Goal: Task Accomplishment & Management: Complete application form

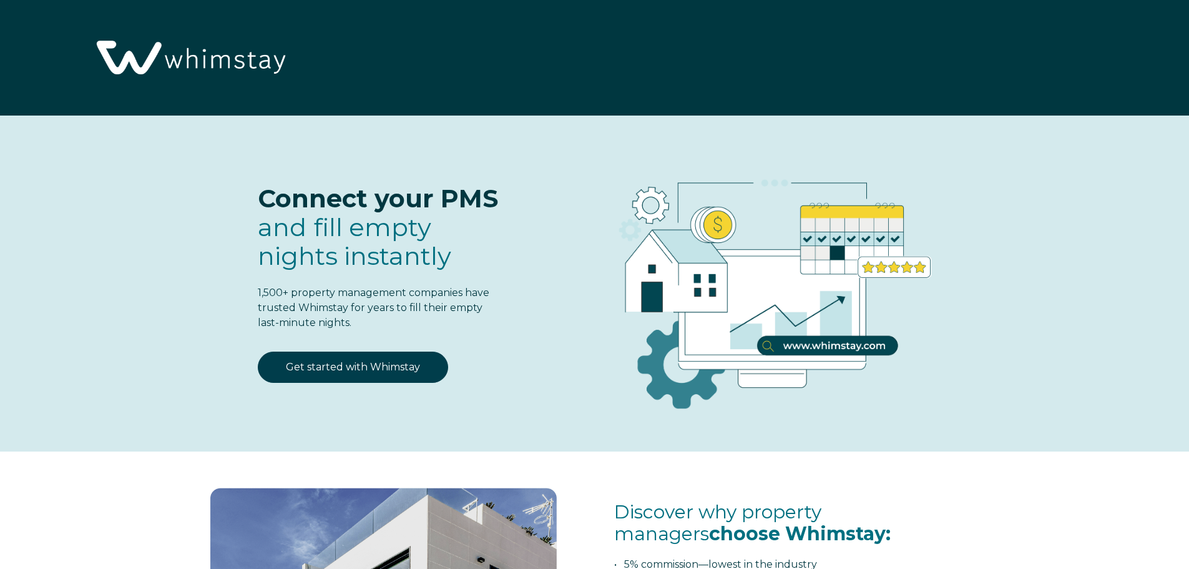
select select "CA"
select select "Standard"
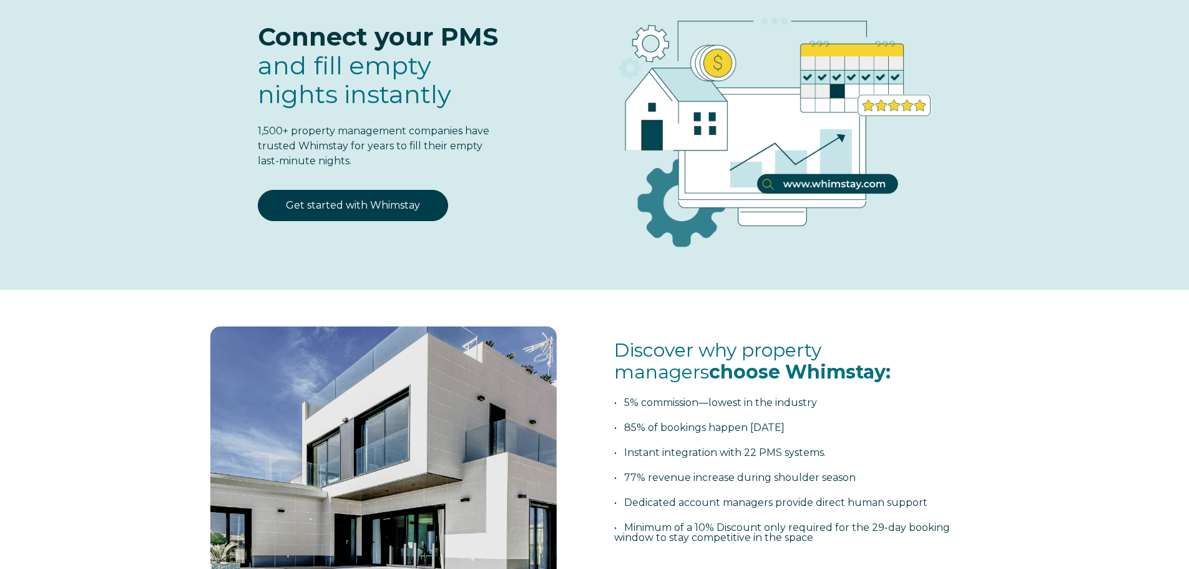
scroll to position [125, 0]
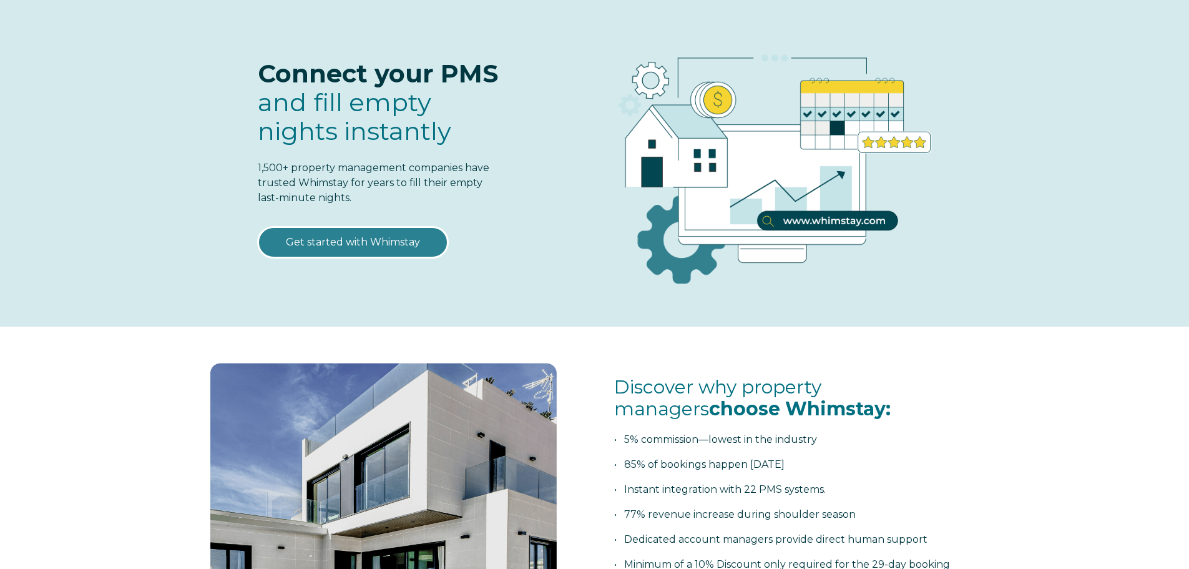
click at [352, 242] on link "Get started with Whimstay" at bounding box center [353, 242] width 190 height 31
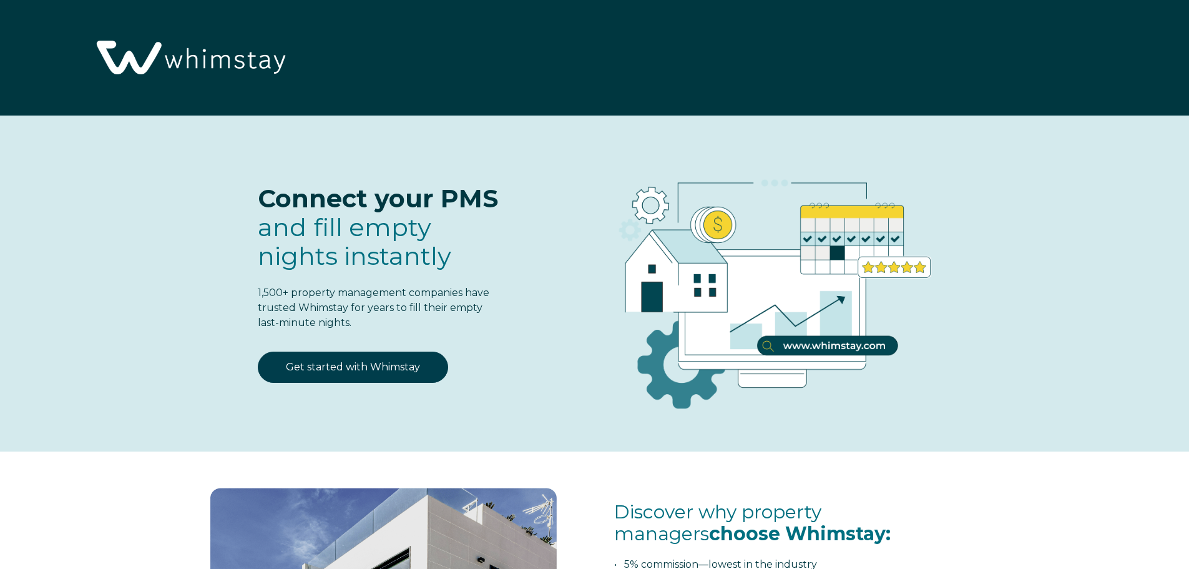
scroll to position [1635, 0]
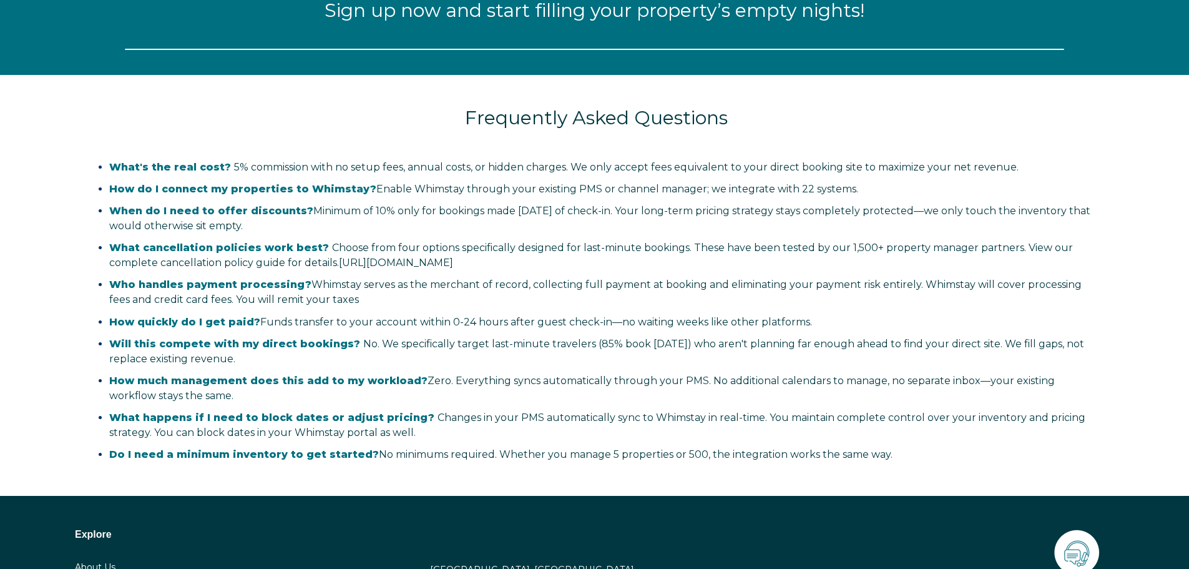
select select "CA"
select select "Standard"
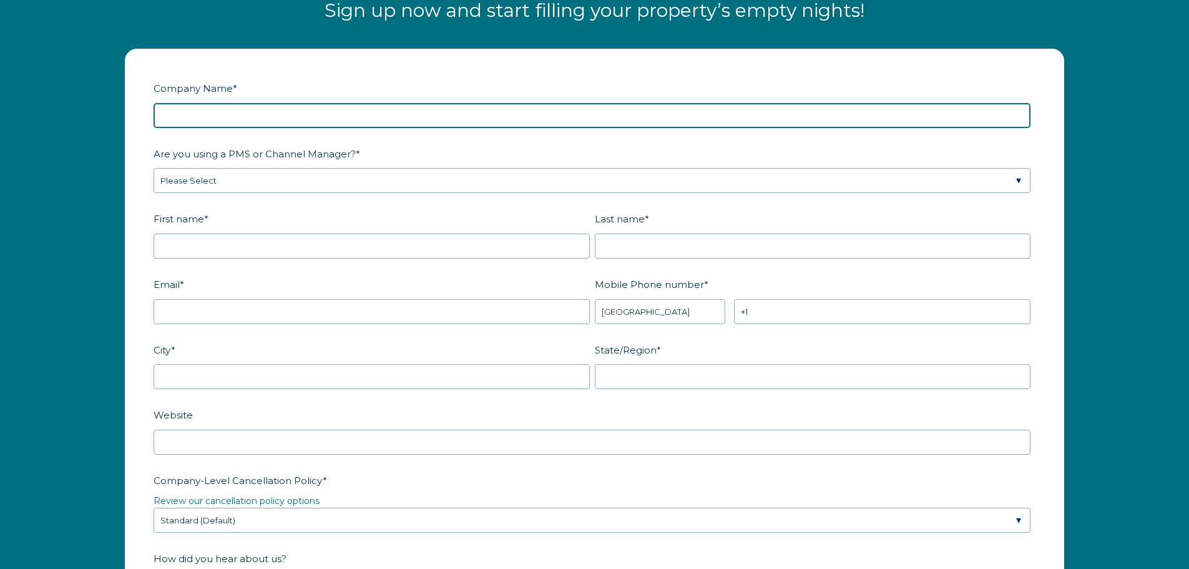
click at [225, 119] on input "Company Name *" at bounding box center [592, 115] width 877 height 25
type input "[GEOGRAPHIC_DATA] Vacation"
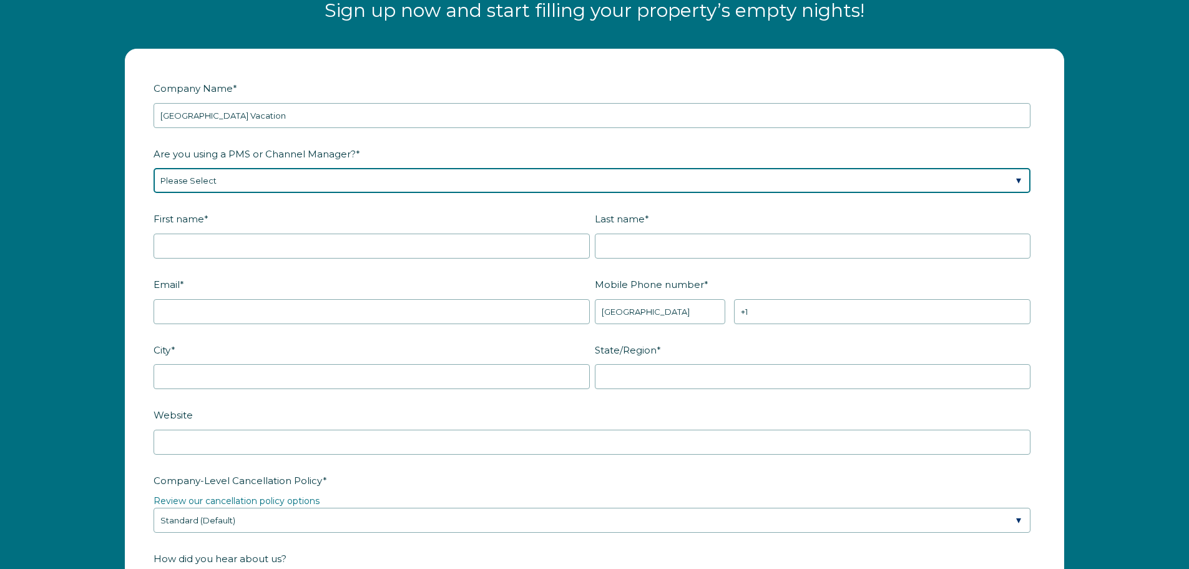
click at [404, 180] on select "Please Select Barefoot BookingPal Boost Brightside CiiRUS Escapia Guesty Hostaw…" at bounding box center [592, 180] width 877 height 25
select select "Guesty"
click at [154, 168] on select "Please Select Barefoot BookingPal Boost Brightside CiiRUS Escapia Guesty Hostaw…" at bounding box center [592, 180] width 877 height 25
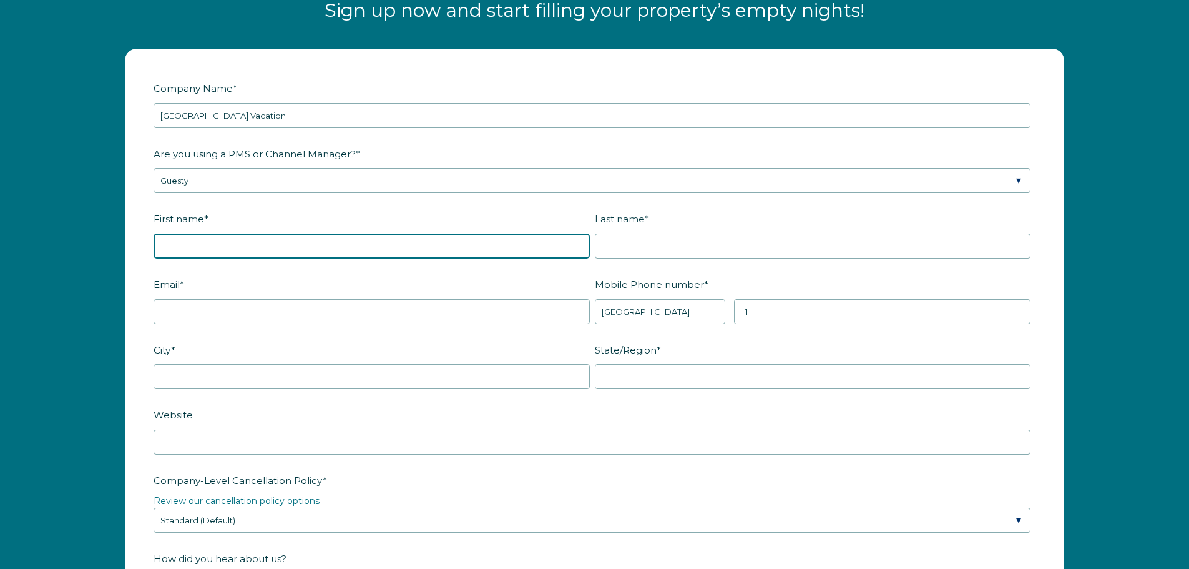
click at [388, 241] on input "First name *" at bounding box center [372, 245] width 436 height 25
type input "[PERSON_NAME]"
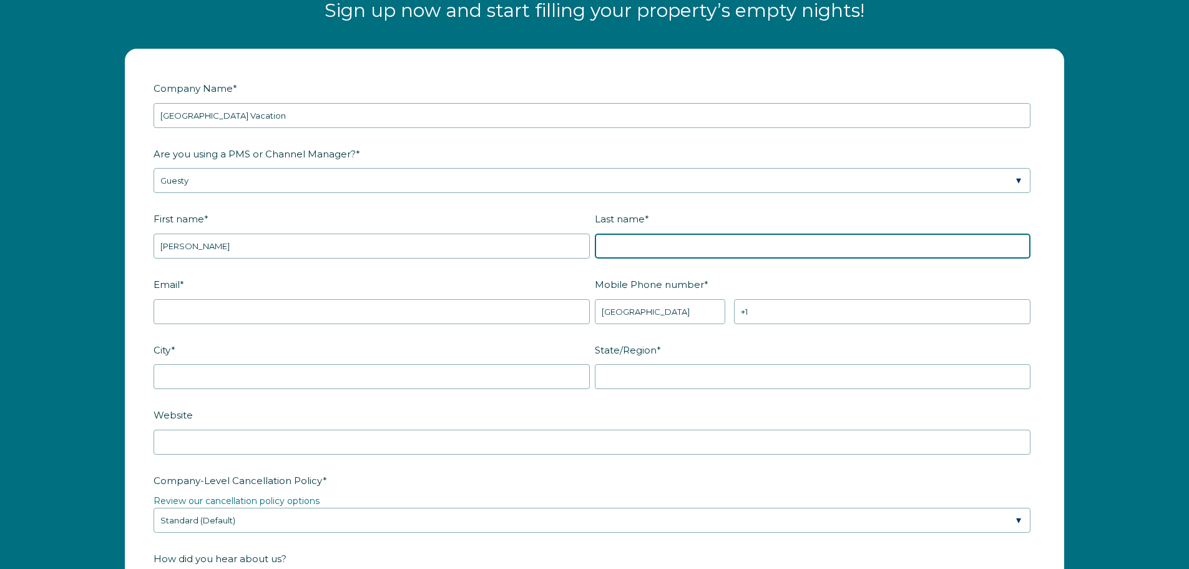
type input "Iuvancigh"
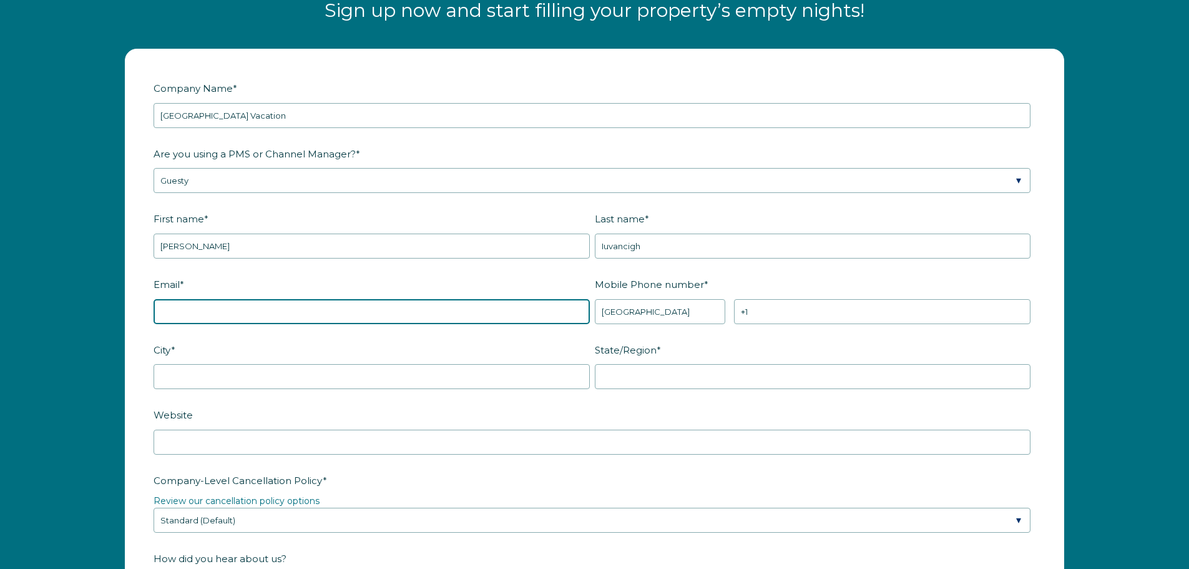
type input "[EMAIL_ADDRESS][DOMAIN_NAME]"
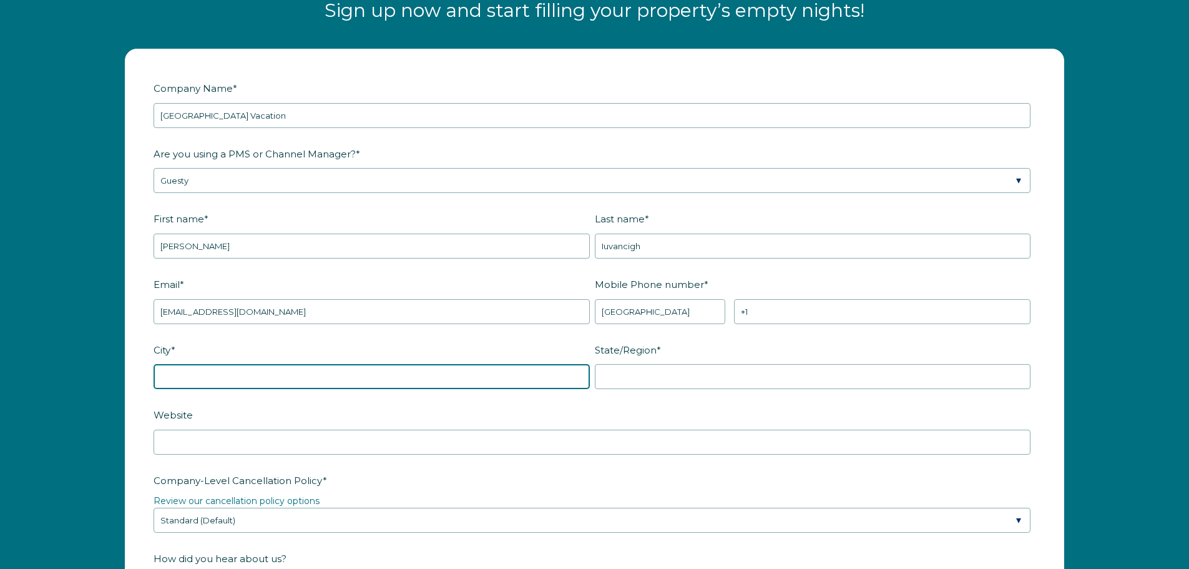
type input "[GEOGRAPHIC_DATA]"
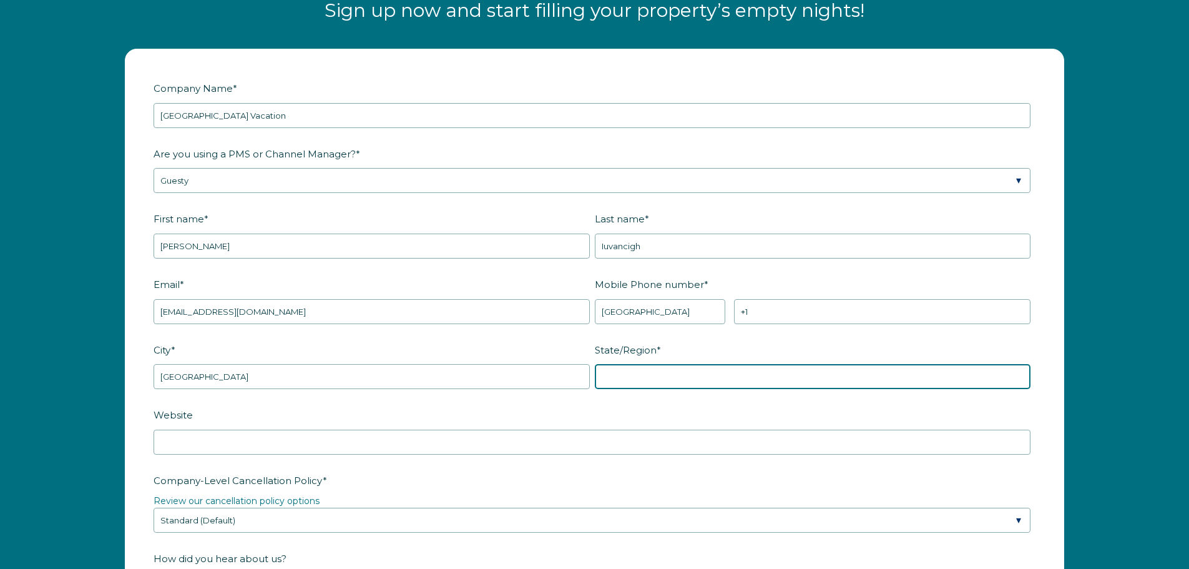
type input "BC"
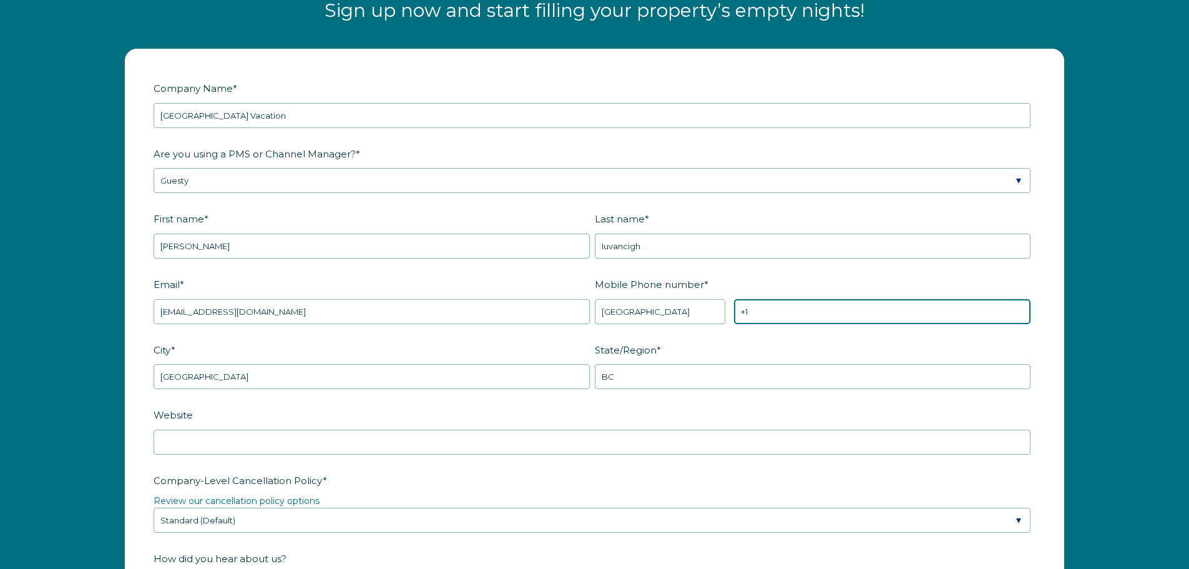
click at [760, 301] on input "+1" at bounding box center [882, 311] width 297 height 25
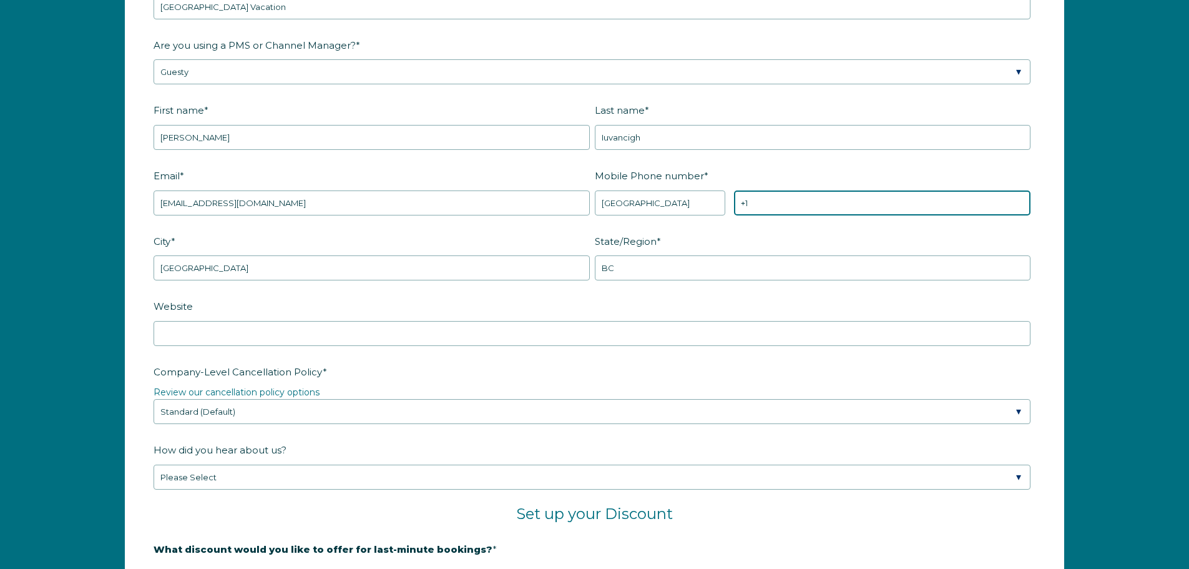
scroll to position [1760, 0]
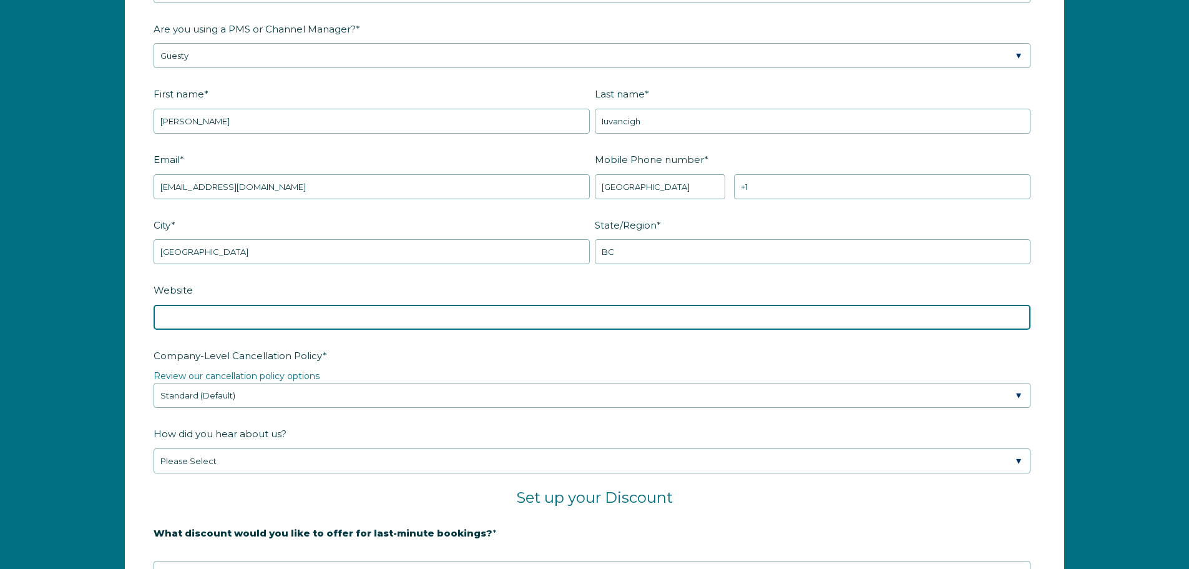
click at [232, 321] on div "Website" at bounding box center [595, 304] width 882 height 51
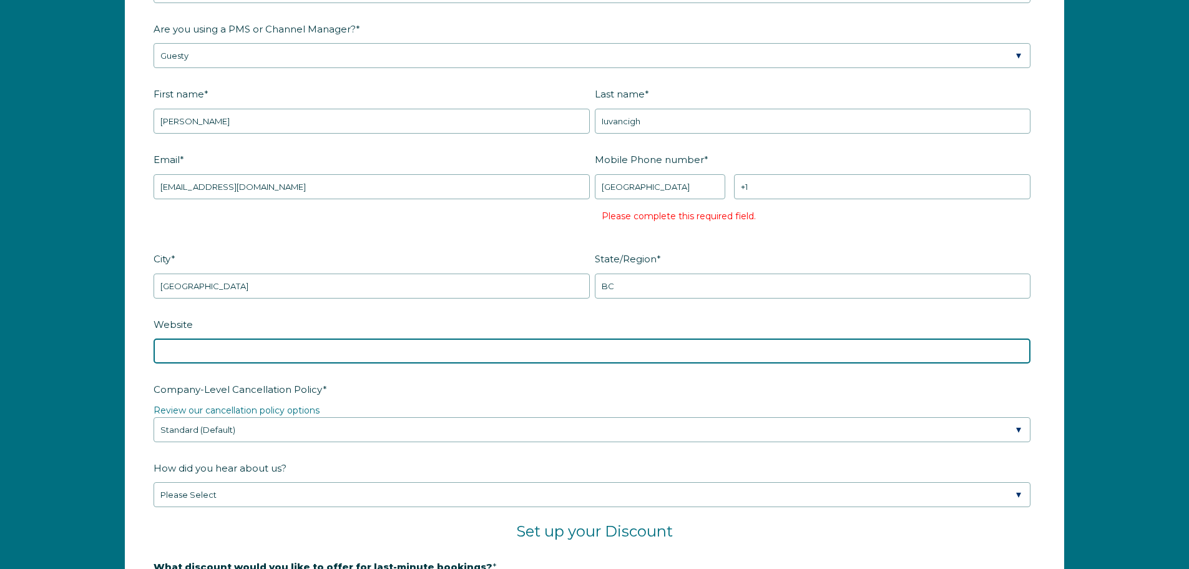
paste input "[URL][DOMAIN_NAME]"
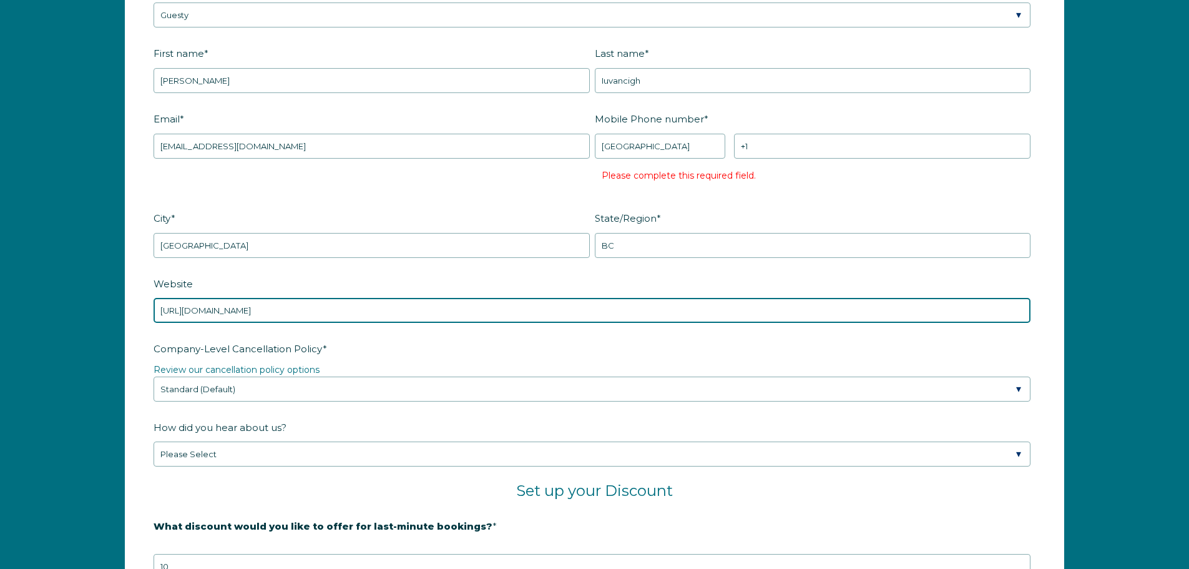
scroll to position [1822, 0]
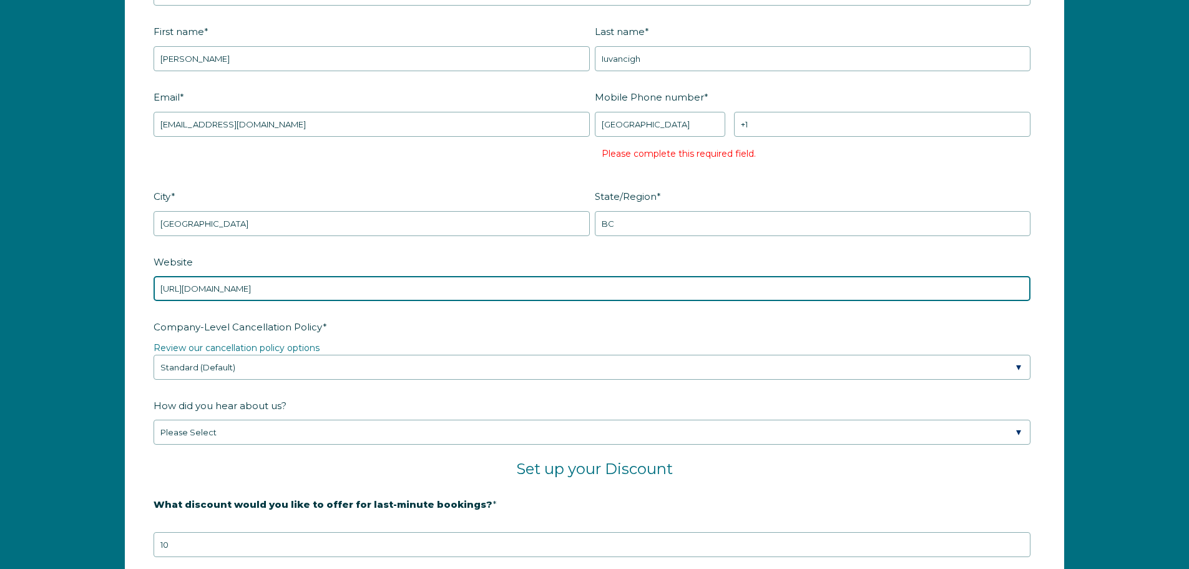
type input "[URL][DOMAIN_NAME]"
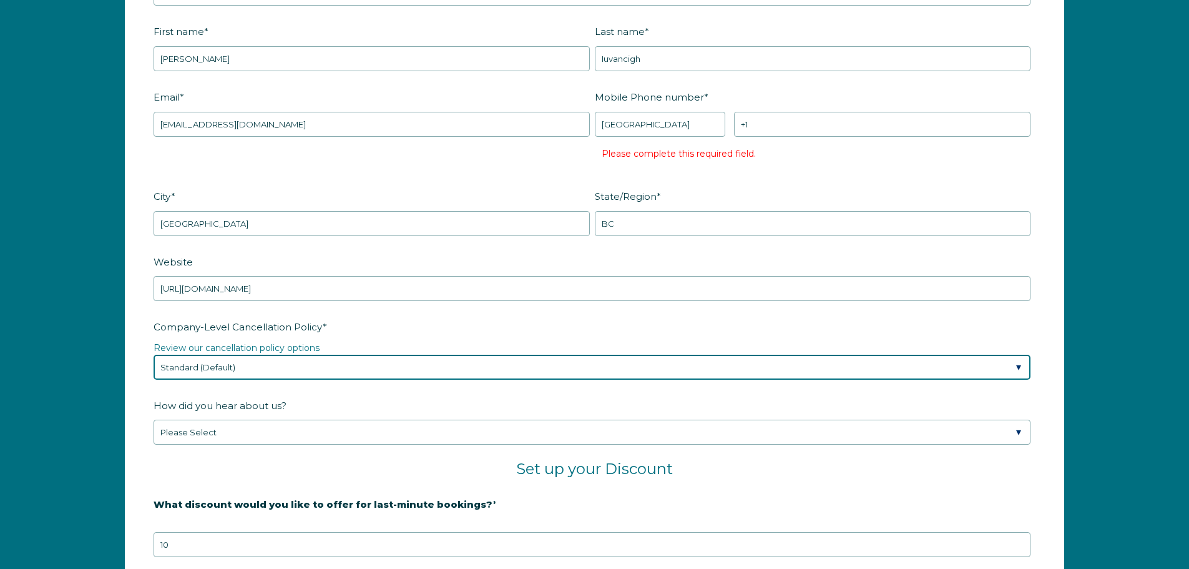
click at [287, 368] on select "Please Select Partial Standard (Default) Moderate Strict" at bounding box center [592, 367] width 877 height 25
click at [154, 355] on select "Please Select Partial Standard (Default) Moderate Strict" at bounding box center [592, 367] width 877 height 25
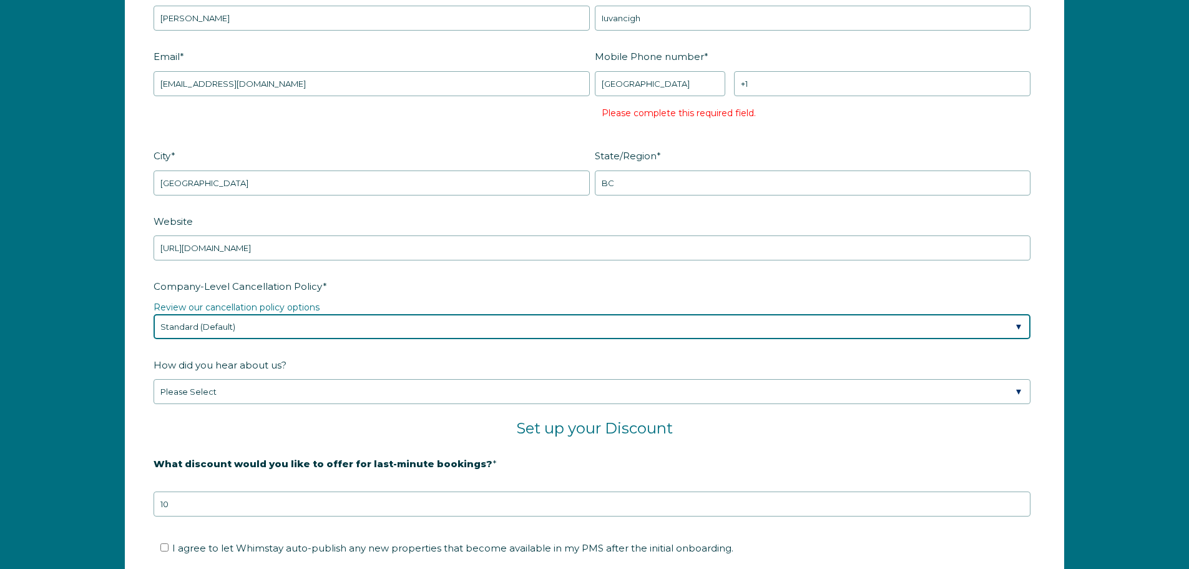
scroll to position [1885, 0]
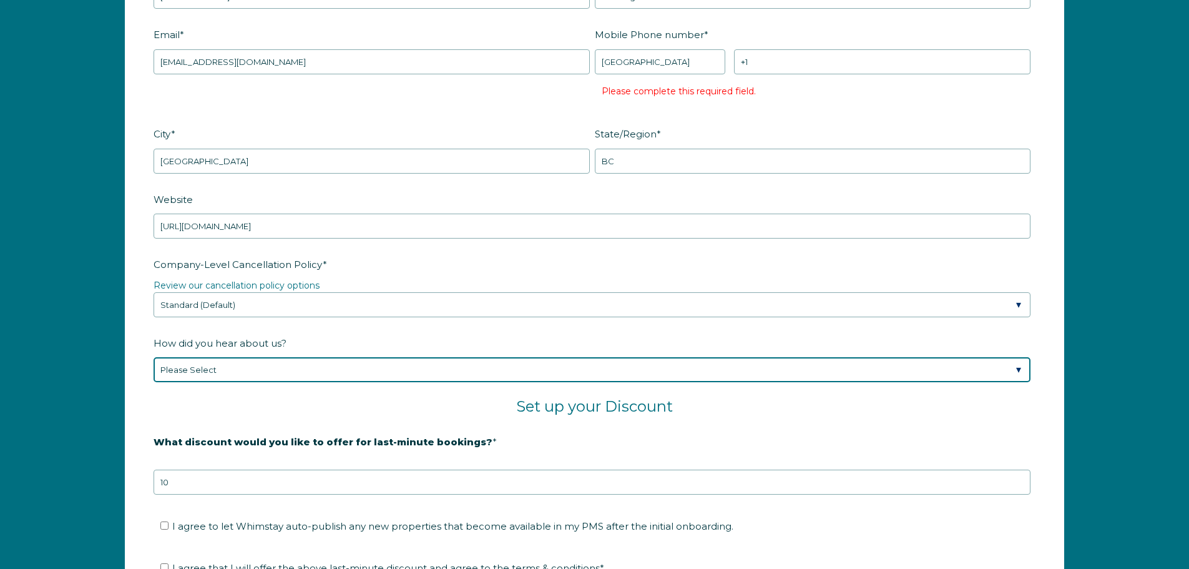
click at [259, 375] on select "Please Select Found Whimstay through a Google search Spoke to a Whimstay salesp…" at bounding box center [592, 369] width 877 height 25
select select "Other"
click at [154, 357] on select "Please Select Found Whimstay through a Google search Spoke to a Whimstay salesp…" at bounding box center [592, 369] width 877 height 25
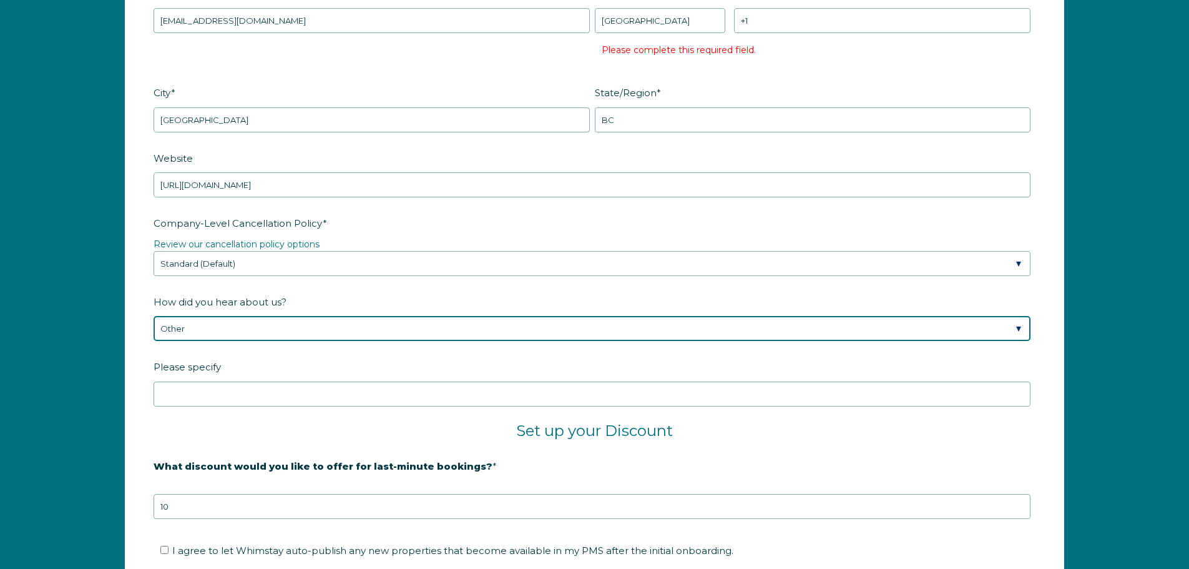
scroll to position [1947, 0]
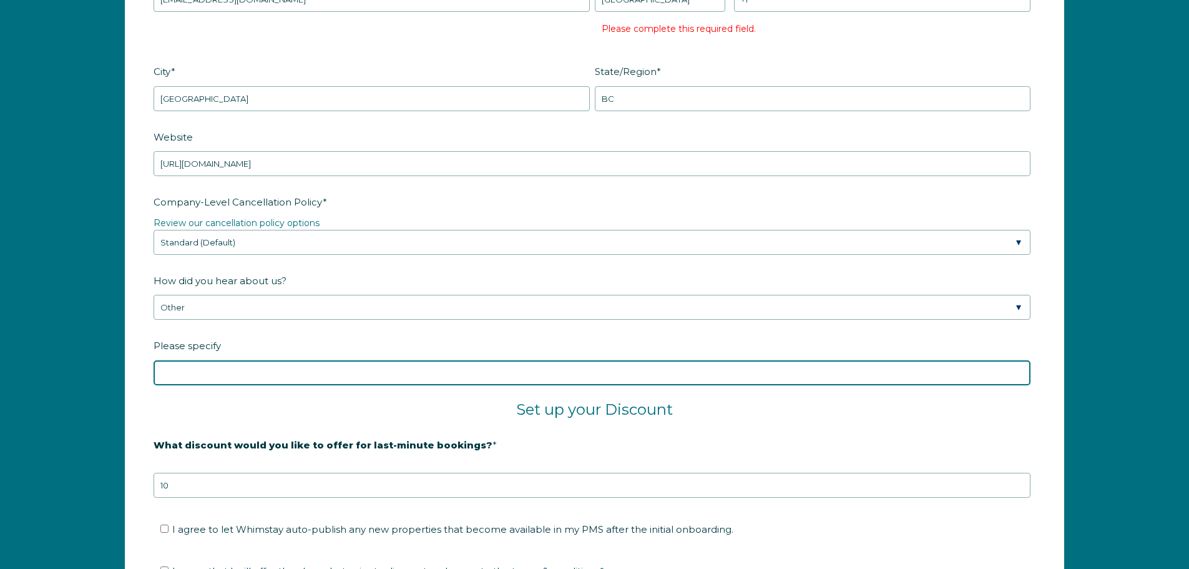
click at [230, 373] on input "Please specify" at bounding box center [592, 372] width 877 height 25
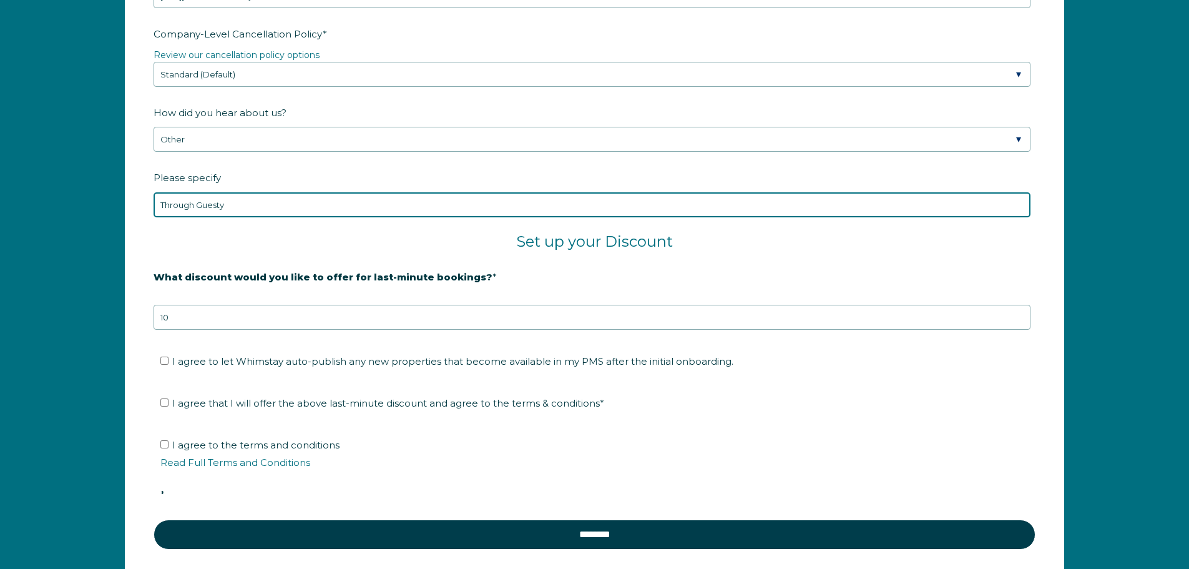
scroll to position [2135, 0]
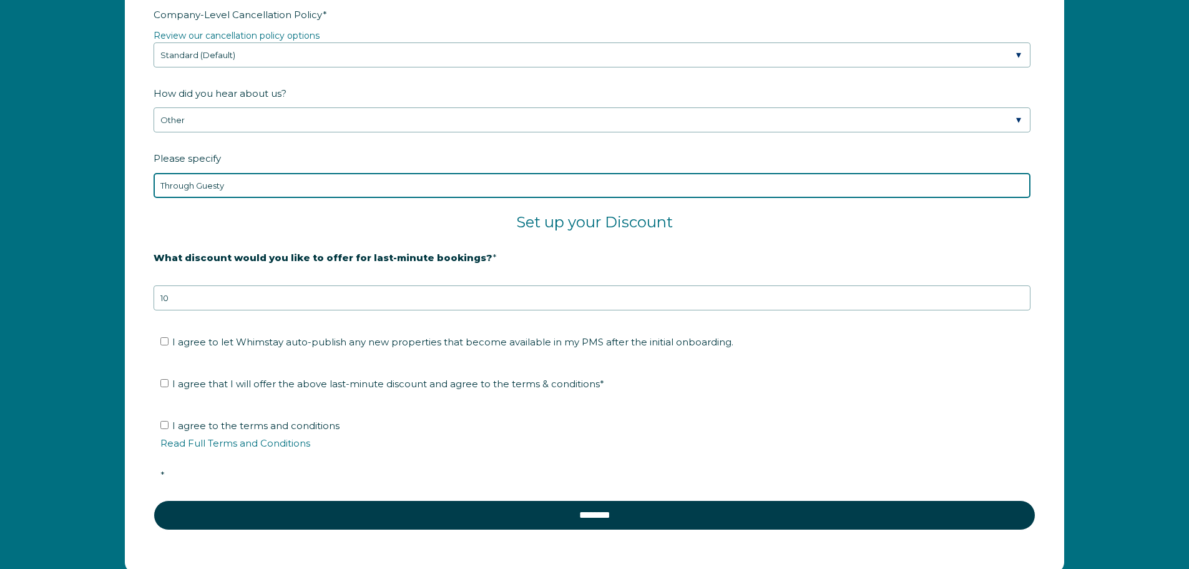
type input "Through Guesty"
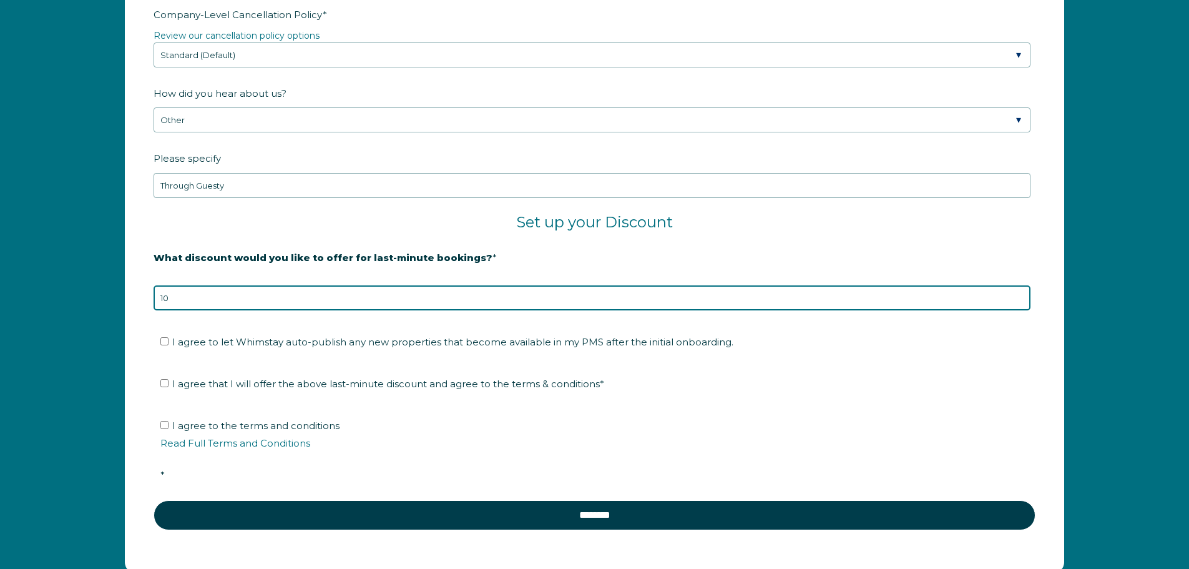
drag, startPoint x: 212, startPoint y: 297, endPoint x: 109, endPoint y: 304, distance: 102.6
click at [109, 304] on div "Company Name * [GEOGRAPHIC_DATA] Vacation Are you using a PMS or Channel Manage…" at bounding box center [594, 68] width 1189 height 1062
type input "0"
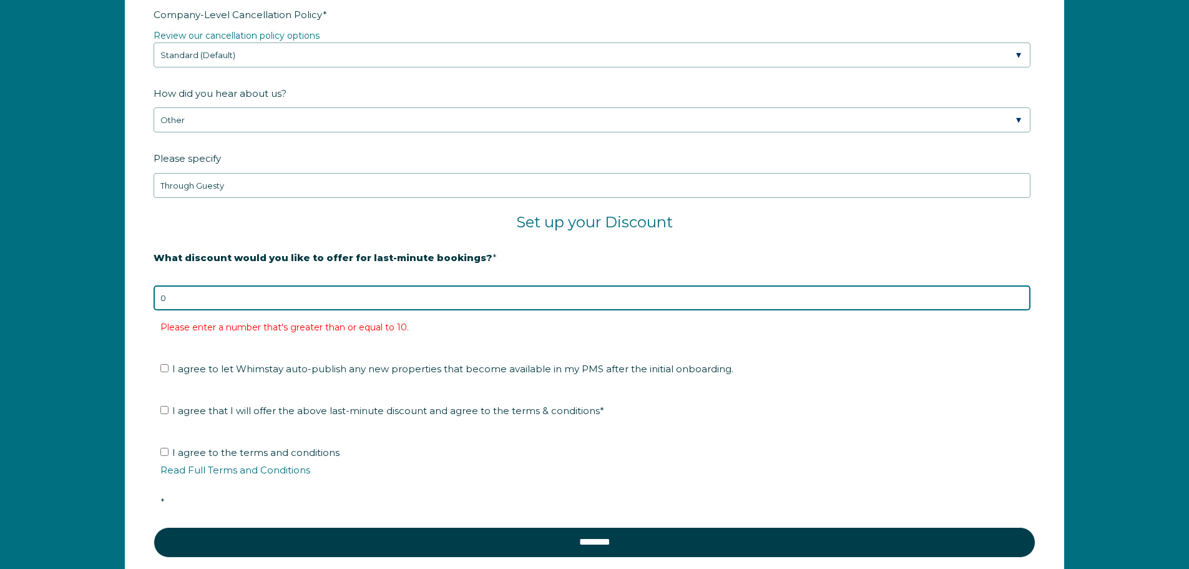
click at [232, 300] on input "0" at bounding box center [592, 297] width 877 height 25
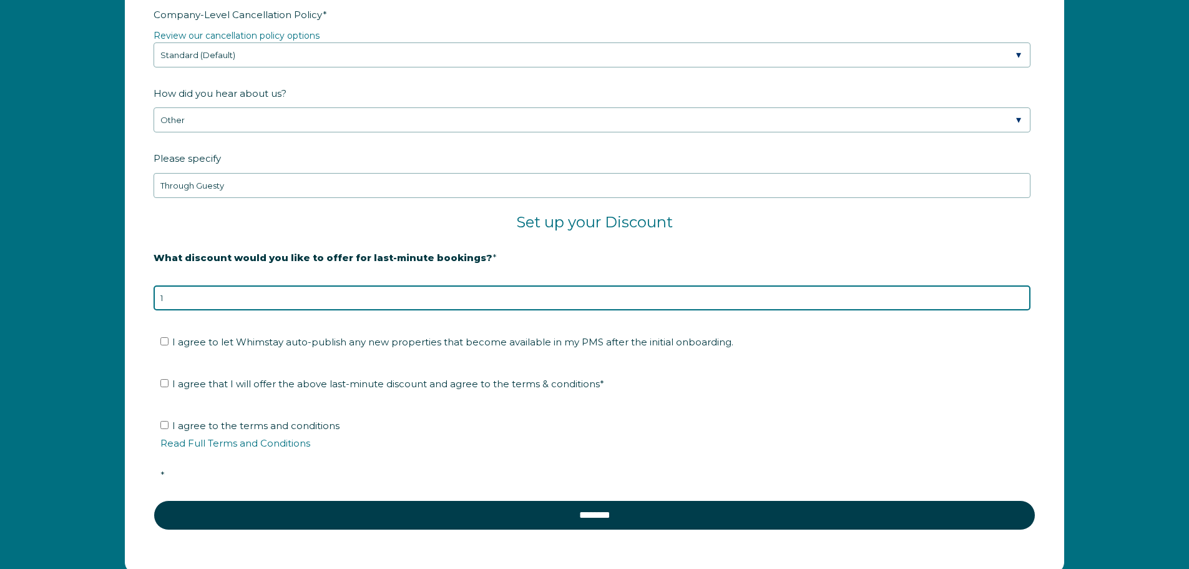
type input "10"
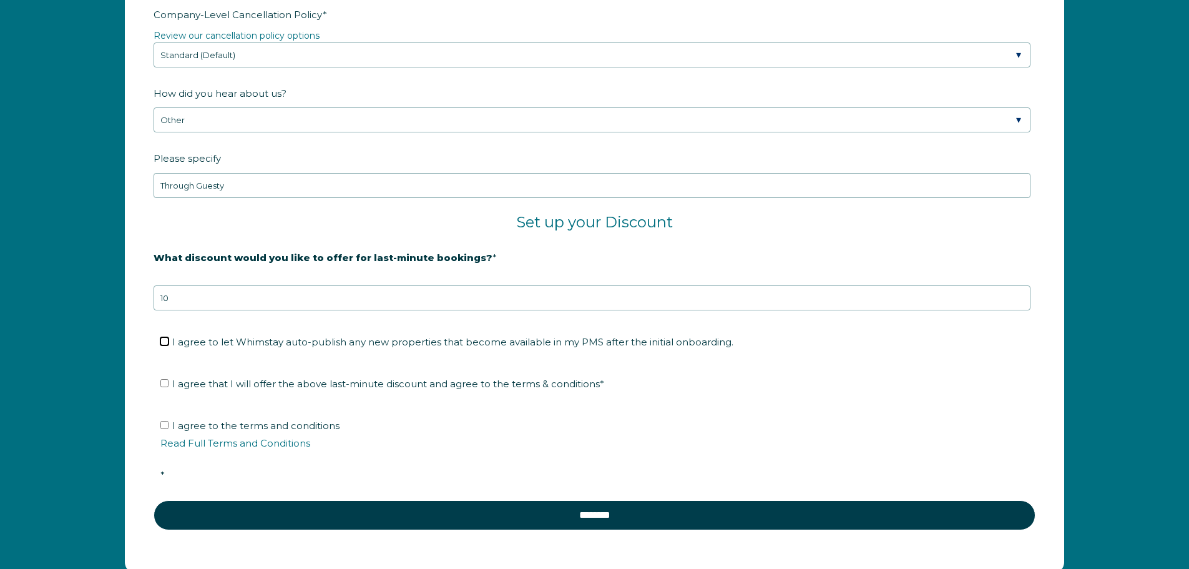
click at [168, 342] on input "I agree to let Whimstay auto-publish any new properties that become available i…" at bounding box center [164, 341] width 8 height 8
checkbox input "true"
click at [160, 386] on input "I agree that I will offer the above last-minute discount and agree to the terms…" at bounding box center [164, 383] width 8 height 8
checkbox input "true"
click at [163, 420] on label "I agree to the terms and conditions Read Full Terms and Conditions *" at bounding box center [598, 450] width 877 height 61
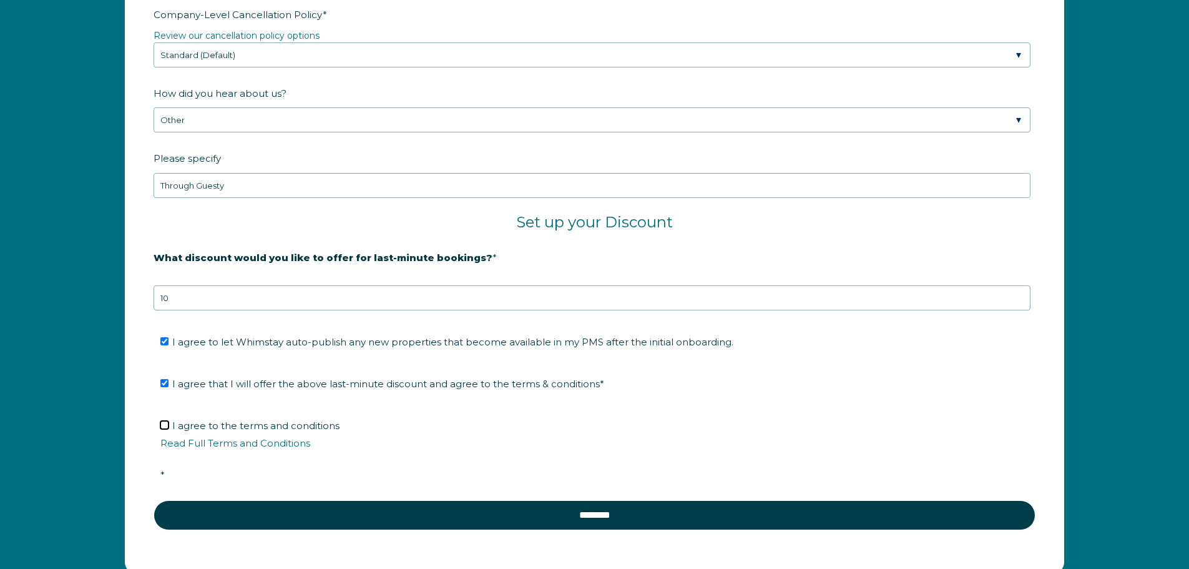
click at [163, 421] on input "I agree to the terms and conditions Read Full Terms and Conditions *" at bounding box center [164, 425] width 8 height 8
checkbox input "true"
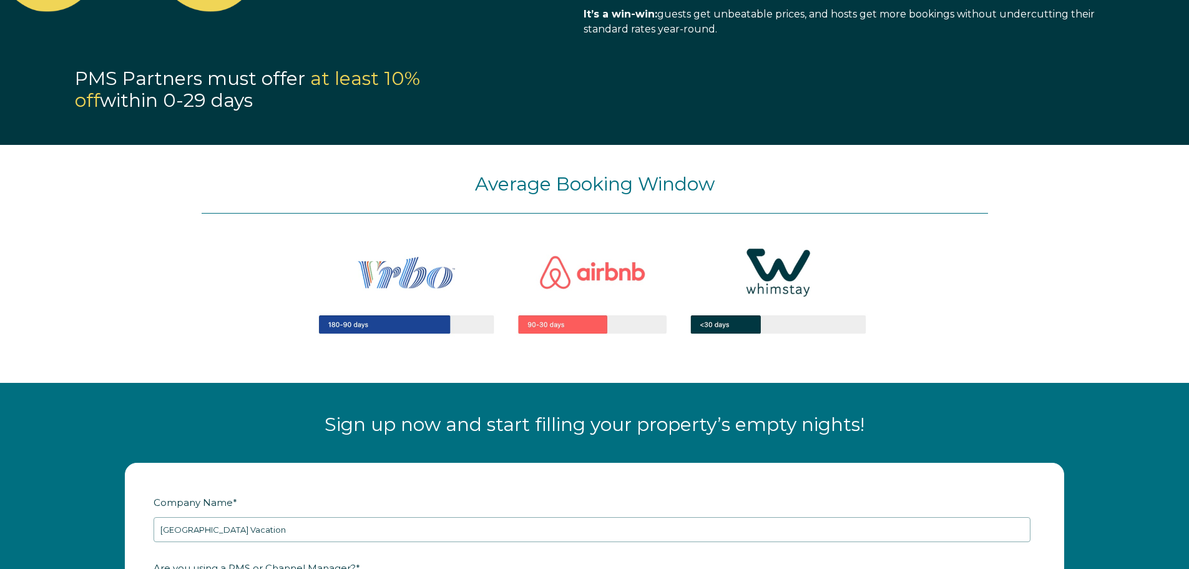
scroll to position [1533, 0]
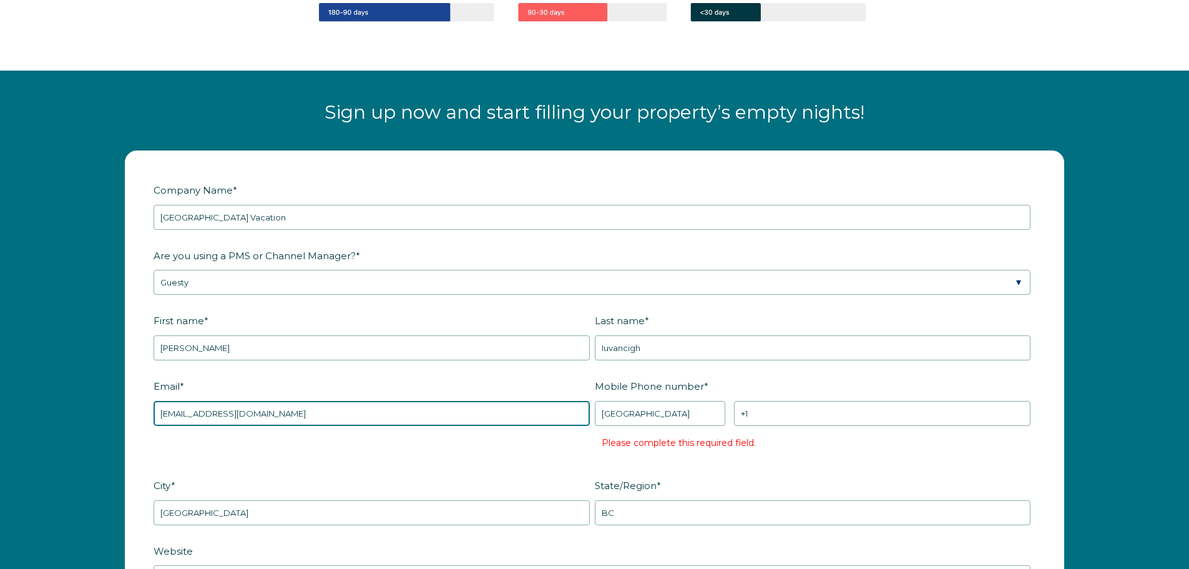
drag, startPoint x: 260, startPoint y: 412, endPoint x: 86, endPoint y: 413, distance: 174.2
click at [297, 408] on input "huat" at bounding box center [372, 413] width 436 height 25
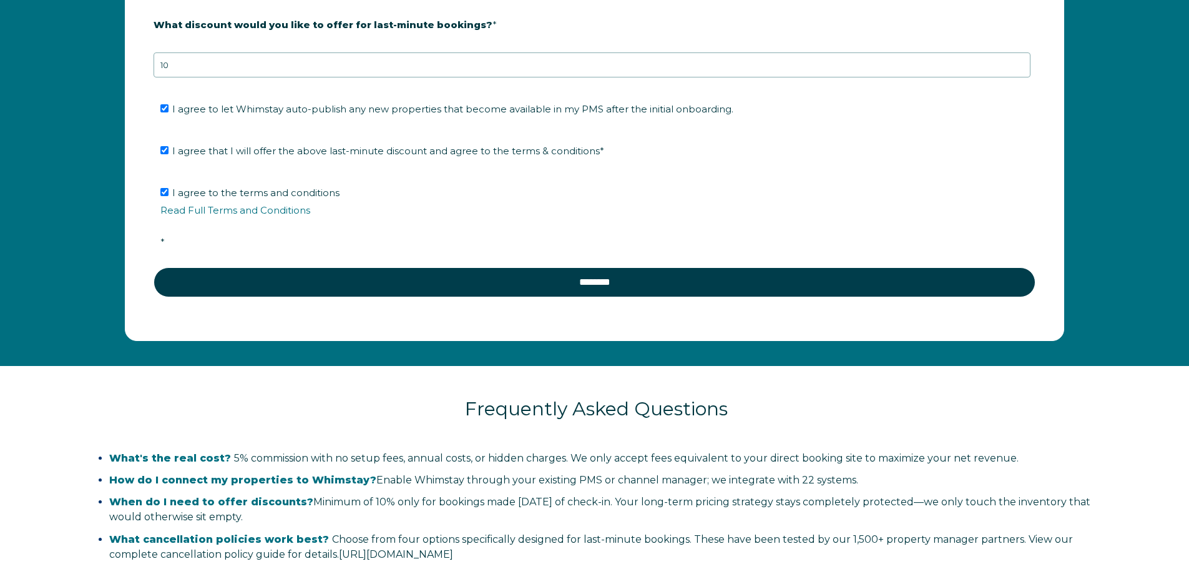
scroll to position [2404, 0]
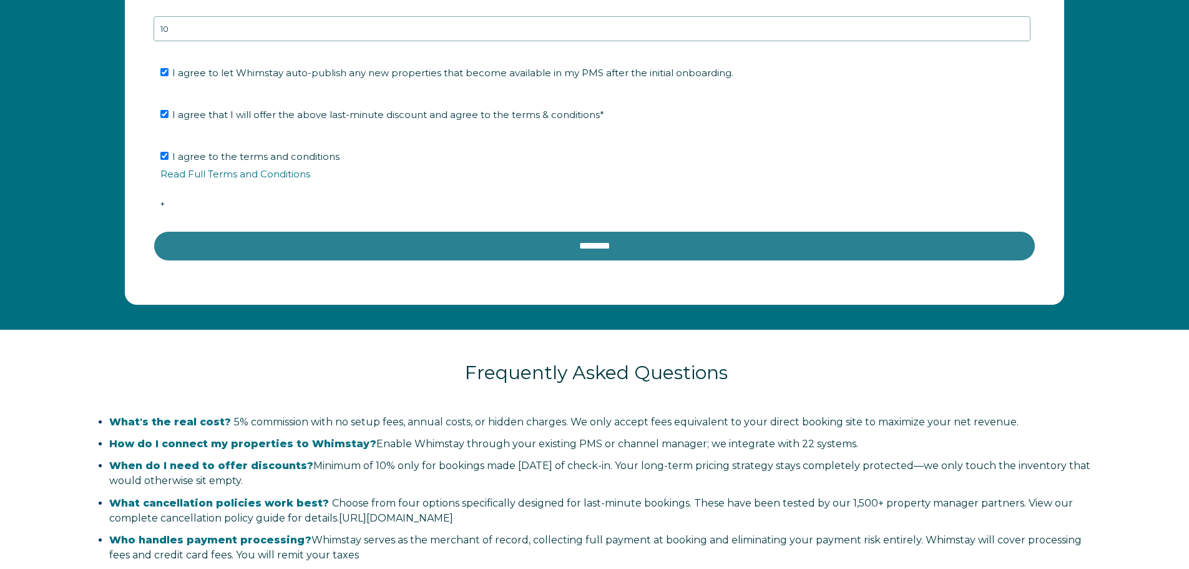
type input "[EMAIL_ADDRESS][DOMAIN_NAME]"
click at [618, 251] on input "********" at bounding box center [595, 246] width 882 height 30
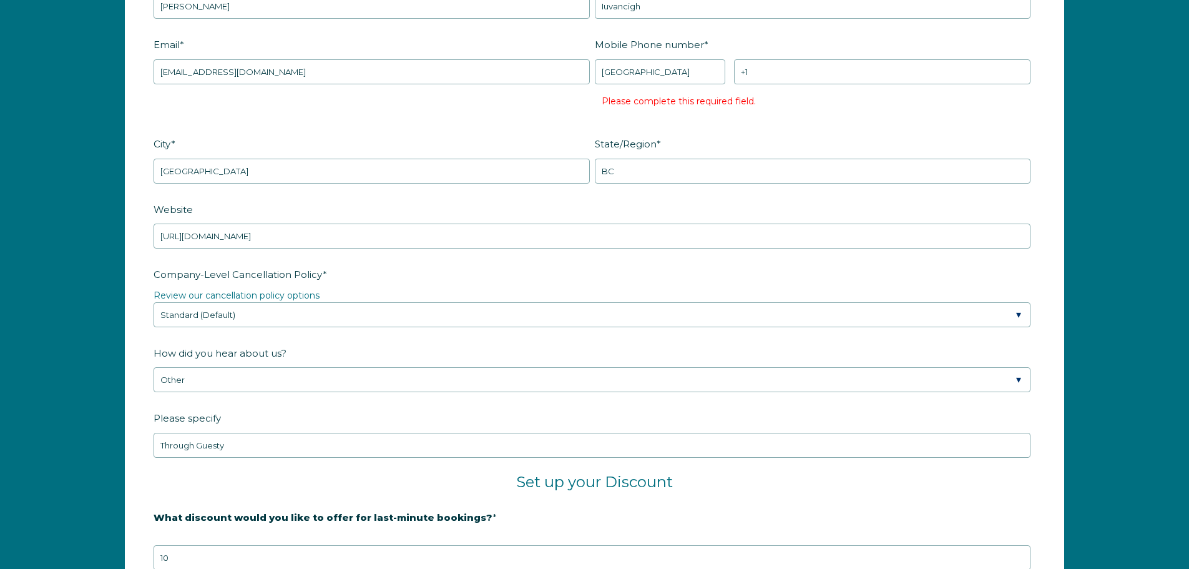
scroll to position [1654, 0]
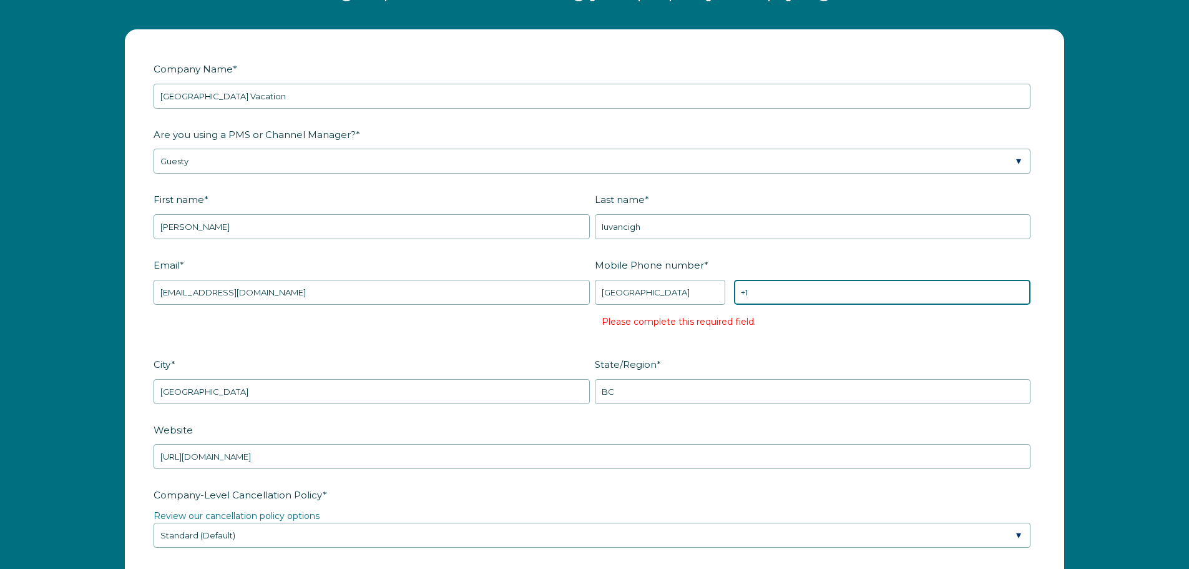
click at [790, 288] on input "+1" at bounding box center [882, 292] width 297 height 25
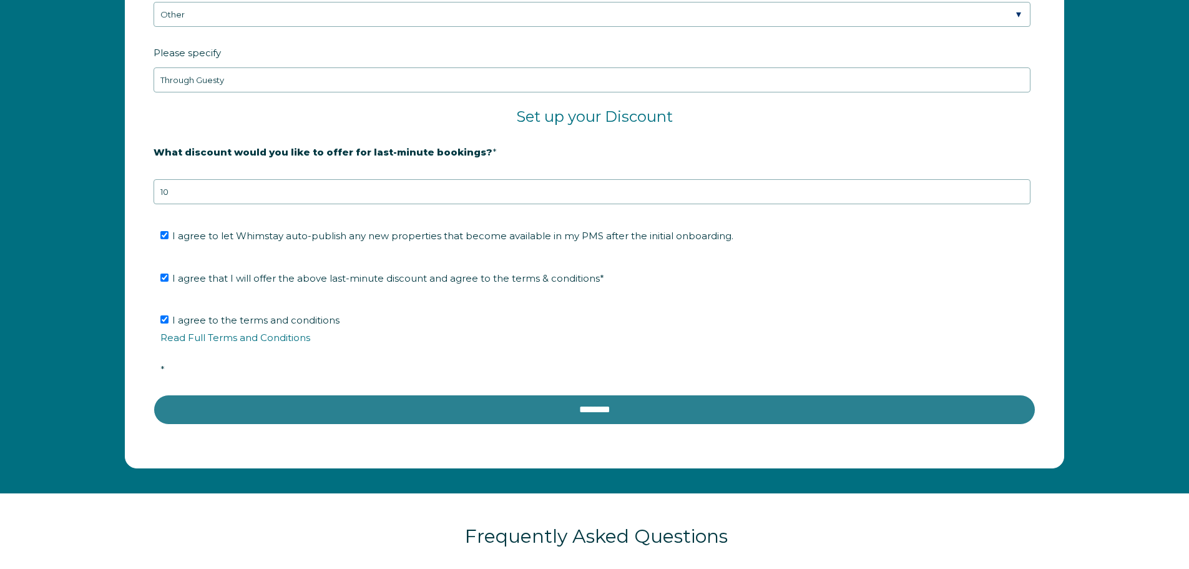
scroll to position [2279, 0]
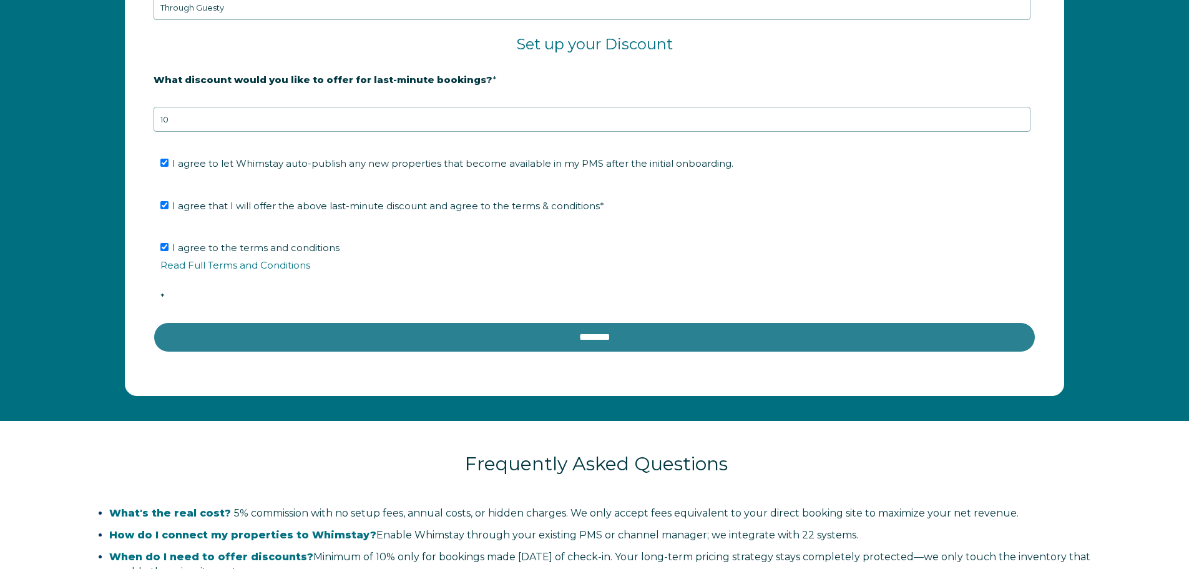
type input "[PHONE_NUMBER]"
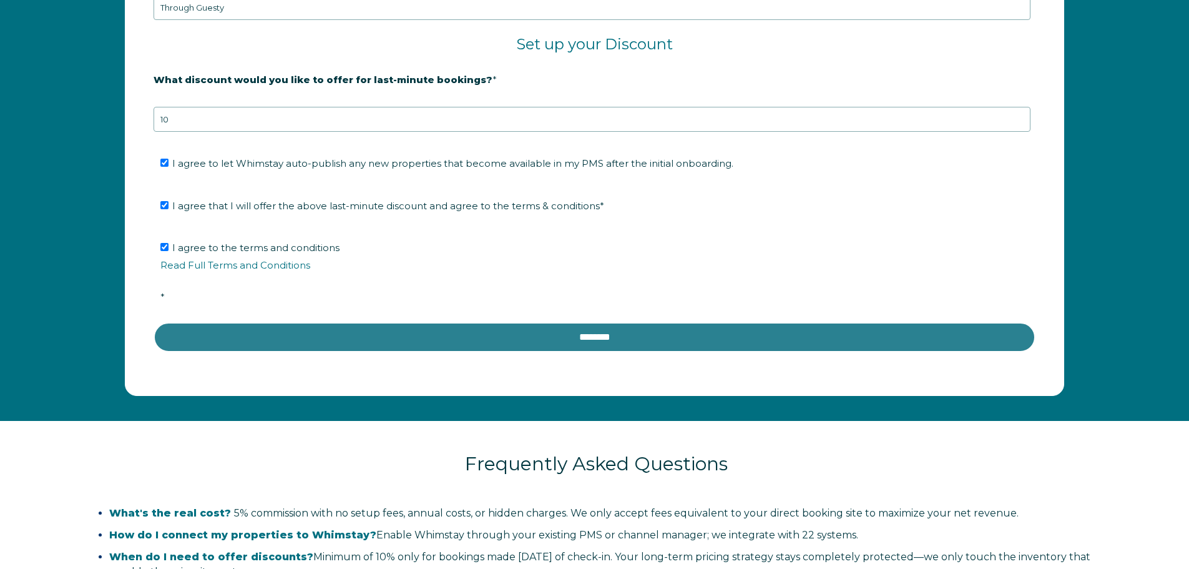
click at [560, 335] on input "********" at bounding box center [595, 337] width 882 height 30
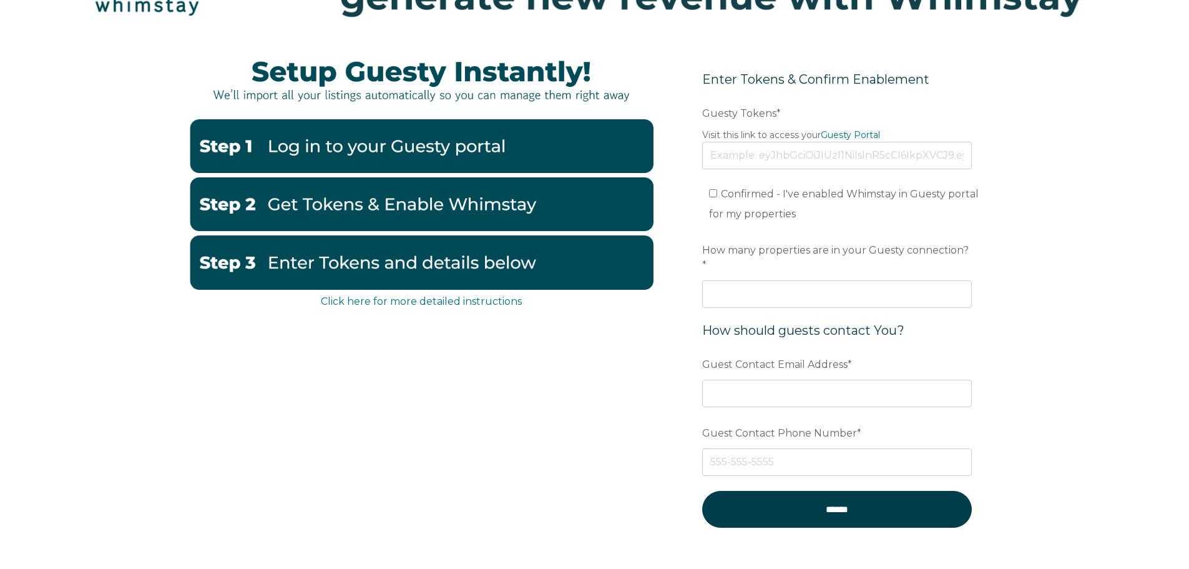
scroll to position [187, 0]
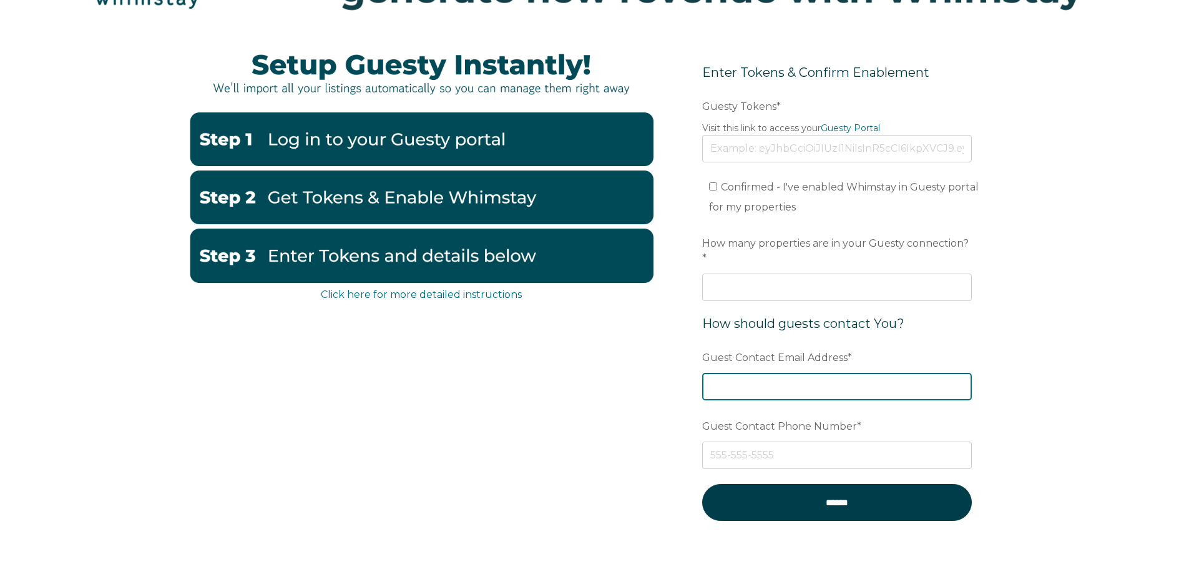
click at [807, 373] on input "Guest Contact Email Address *" at bounding box center [837, 386] width 270 height 27
type input "huatulcobeachvacation@gmail.com"
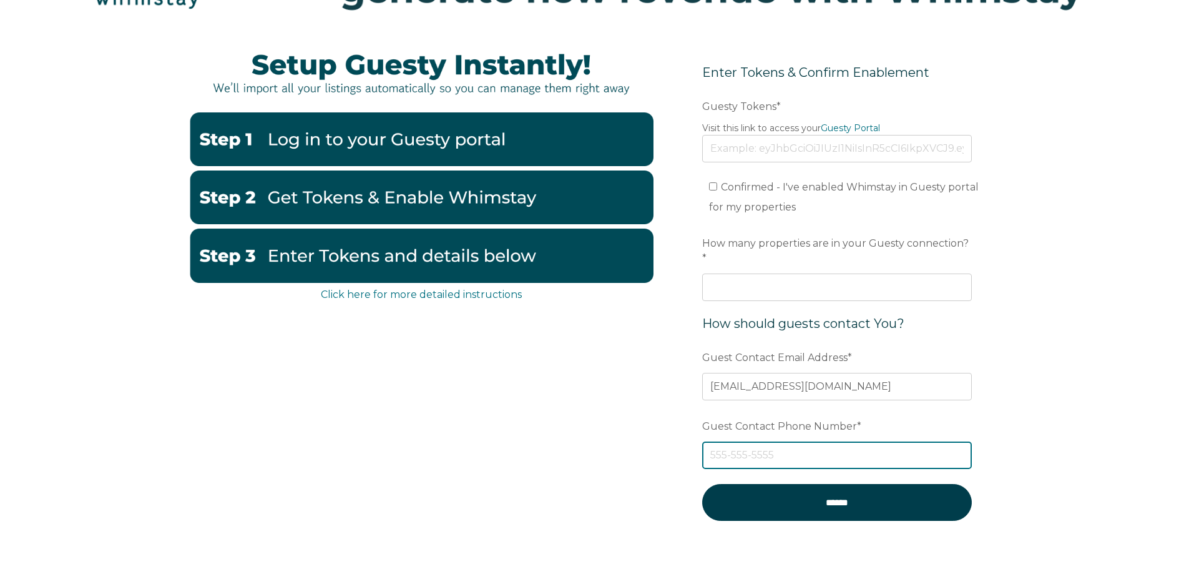
click at [760, 451] on input "Guest Contact Phone Number *" at bounding box center [837, 454] width 270 height 27
type input "958 143 4509"
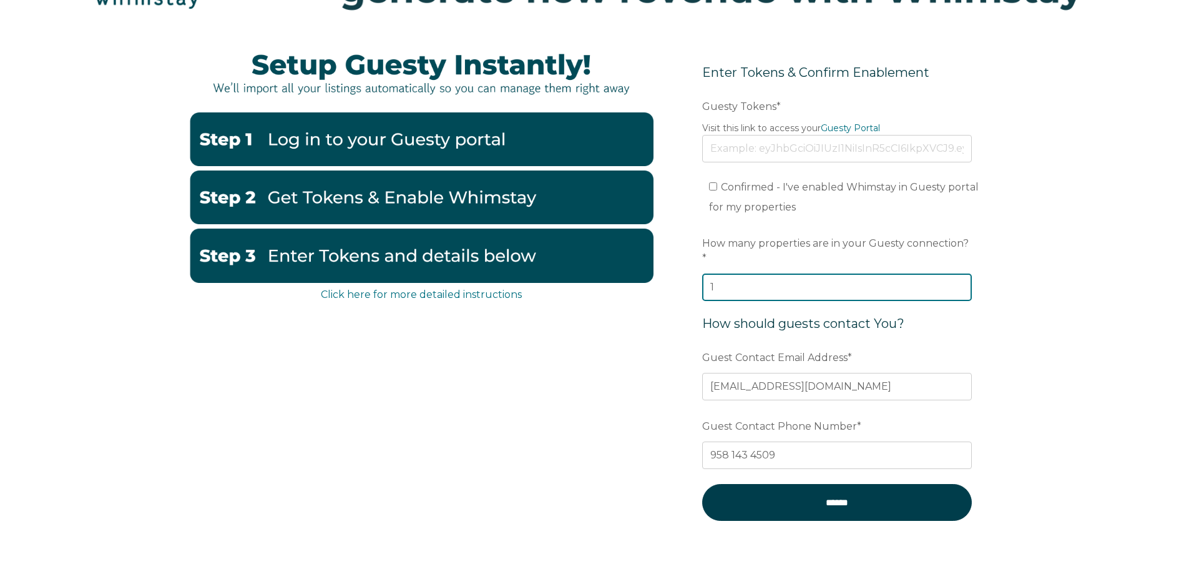
click at [958, 273] on input "1" at bounding box center [837, 286] width 270 height 27
click at [958, 273] on input "2" at bounding box center [837, 286] width 270 height 27
type input "3"
click at [958, 273] on input "3" at bounding box center [837, 286] width 270 height 27
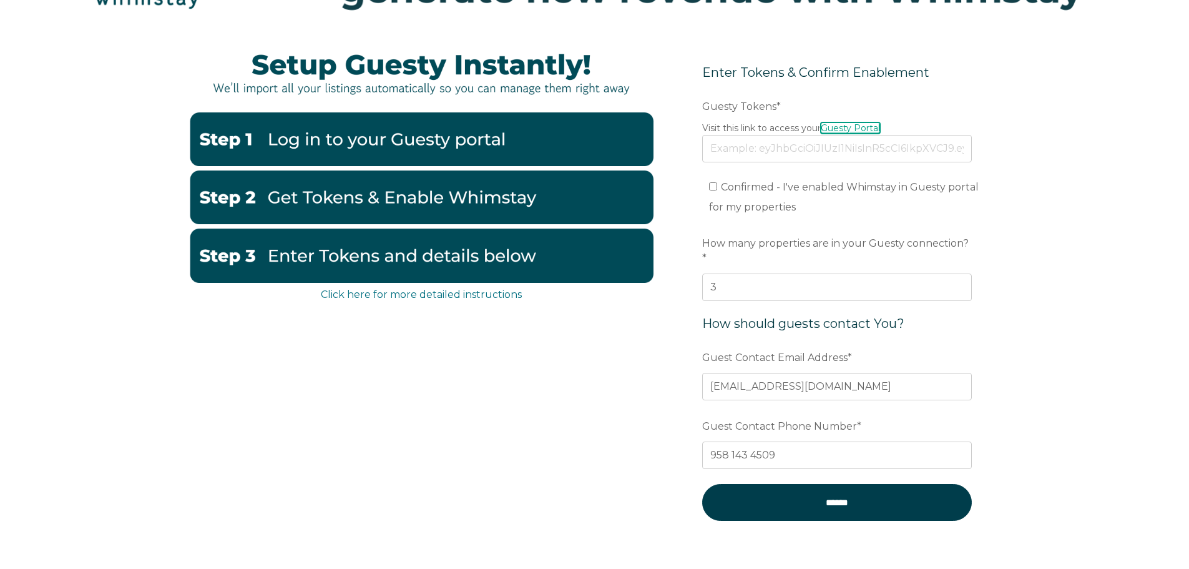
click at [847, 127] on link "Guesty Portal" at bounding box center [850, 127] width 59 height 11
click at [715, 186] on input "Confirmed - I've enabled Whimstay in Guesty portal for my properties" at bounding box center [713, 186] width 8 height 8
click at [709, 186] on input "Confirmed - I've enabled Whimstay in Guesty portal for my properties" at bounding box center [713, 186] width 8 height 8
checkbox input "false"
click at [853, 124] on link "Guesty Portal" at bounding box center [850, 127] width 59 height 11
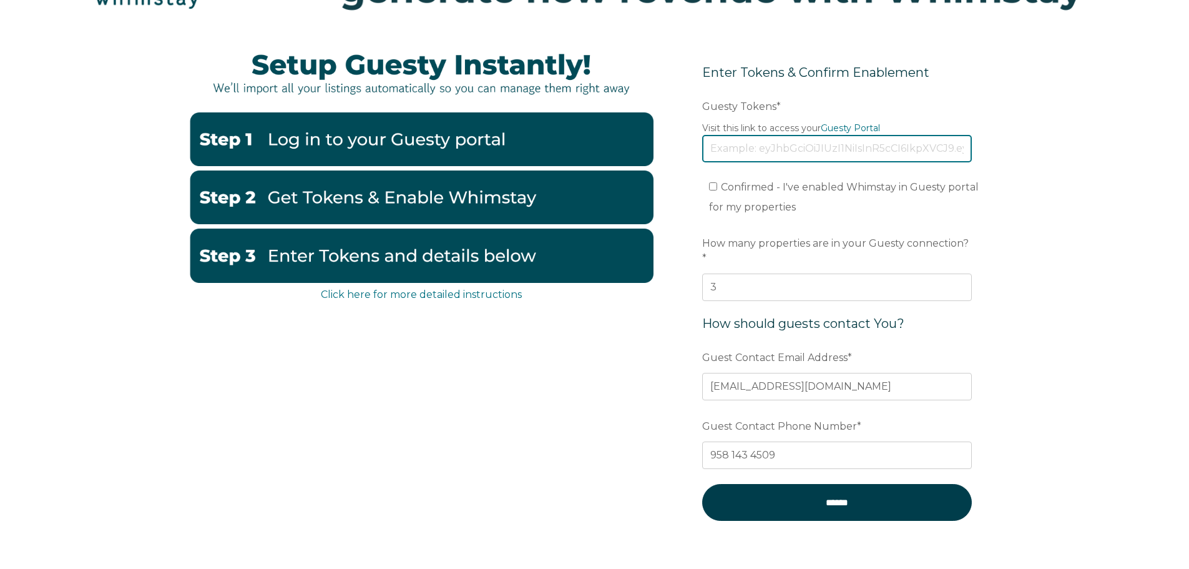
paste input "eyJhbGciOiJIUzI1NiIsInR5cCI6IkpXVCJ9.eyJ0b2tlbklkIjoiNjhjYzRkNzY3OWY3NGU5ZDBiNG…"
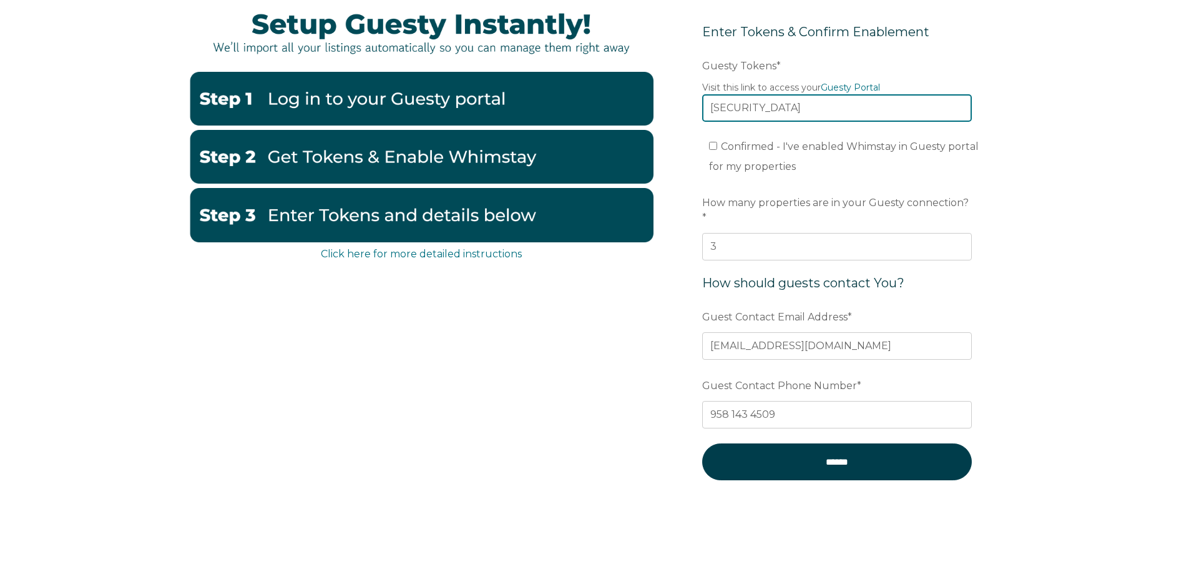
scroll to position [250, 0]
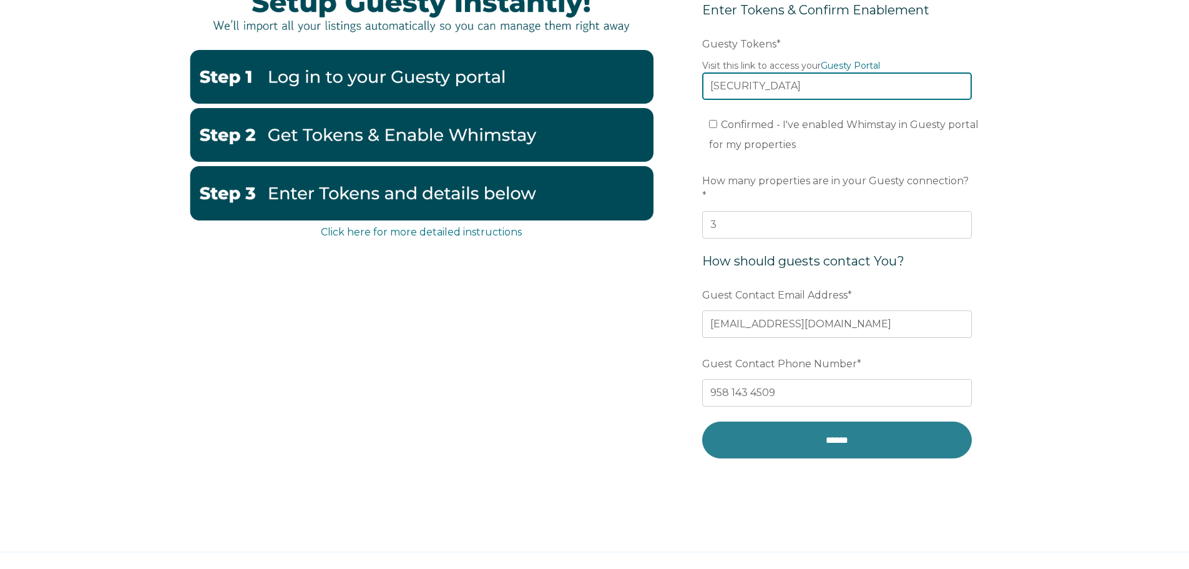
type input "eyJhbGciOiJIUzI1NiIsInR5cCI6IkpXVCJ9.eyJ0b2tlbklkIjoiNjhjYzRkNzY3OWY3NGU5ZDBiNG…"
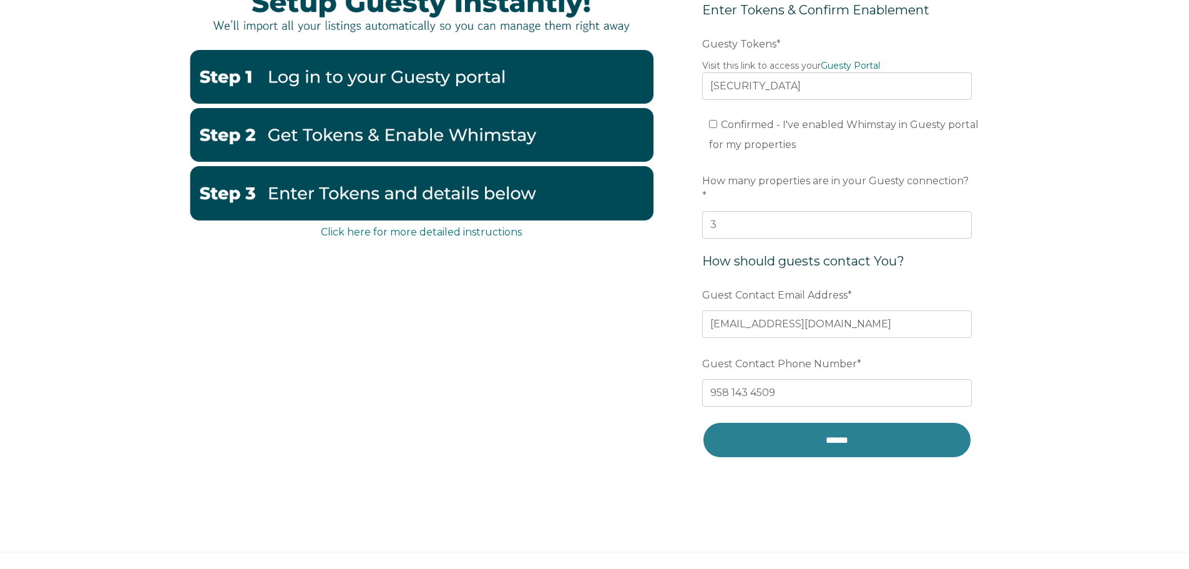
click at [783, 432] on input "******" at bounding box center [837, 439] width 270 height 37
